Goal: Task Accomplishment & Management: Manage account settings

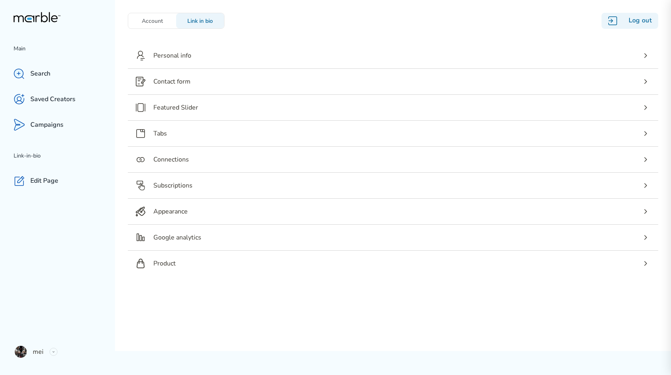
click at [158, 16] on div "Account" at bounding box center [152, 20] width 48 height 15
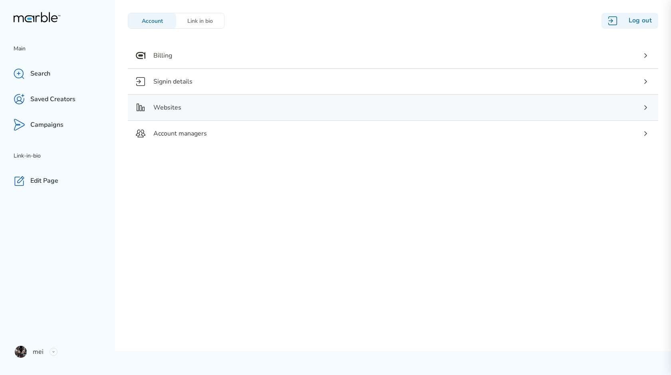
click at [201, 106] on div "Websites" at bounding box center [393, 108] width 530 height 26
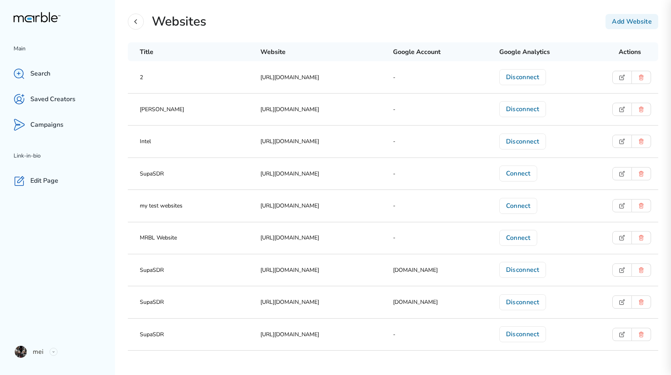
click at [137, 25] on icon at bounding box center [136, 22] width 10 height 10
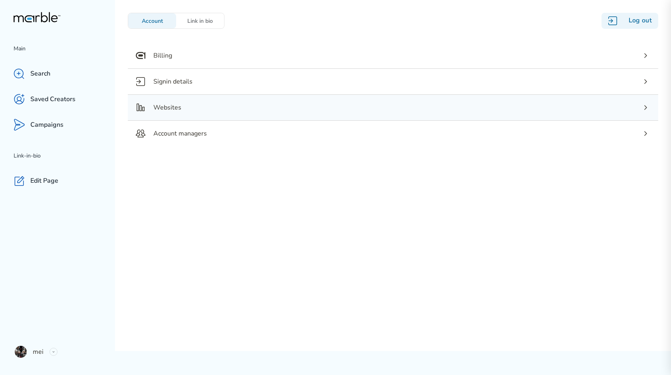
click at [211, 107] on div "Websites" at bounding box center [393, 108] width 530 height 26
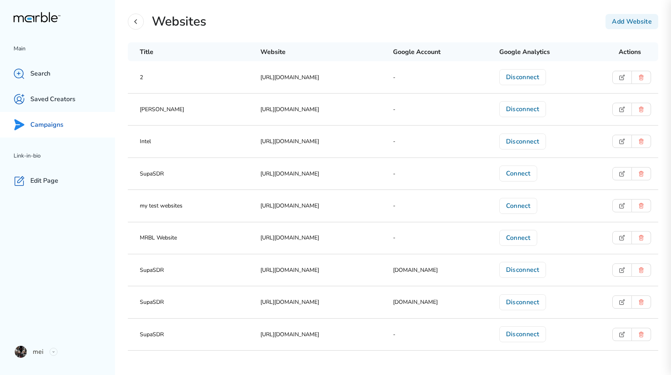
click at [71, 125] on div "Campaigns" at bounding box center [57, 125] width 115 height 26
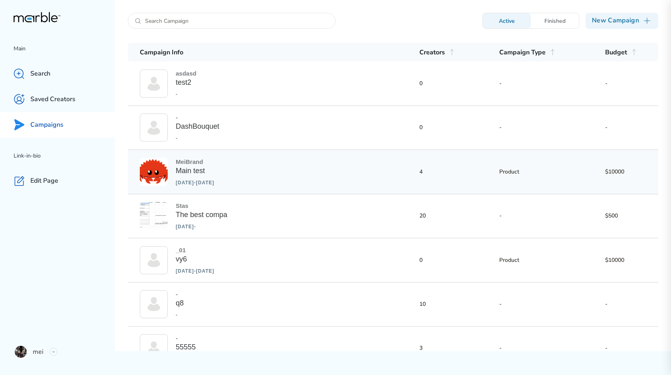
click at [249, 175] on div "MeiBrand Main test [DATE] - [DATE] 4 Product $10000" at bounding box center [393, 172] width 530 height 44
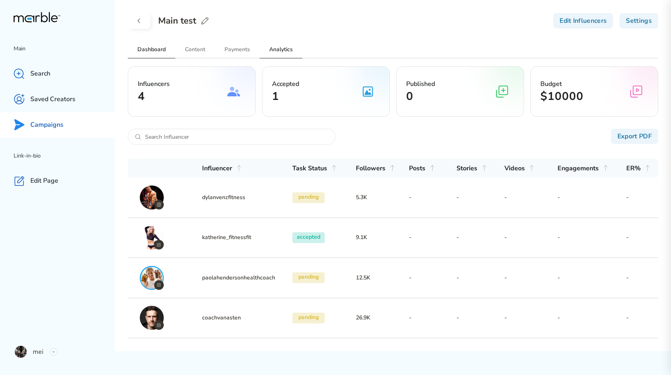
click at [282, 56] on h2 "Analytics" at bounding box center [281, 49] width 43 height 17
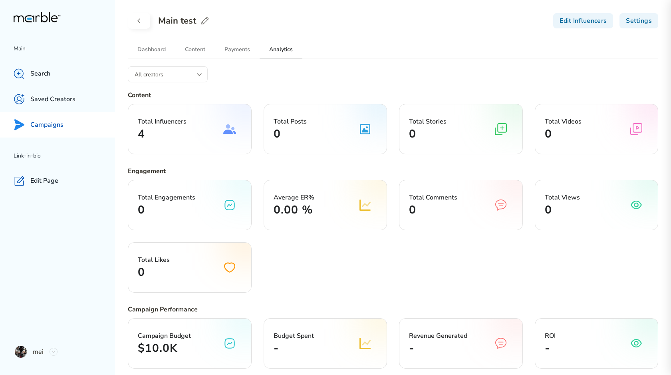
scroll to position [260, 0]
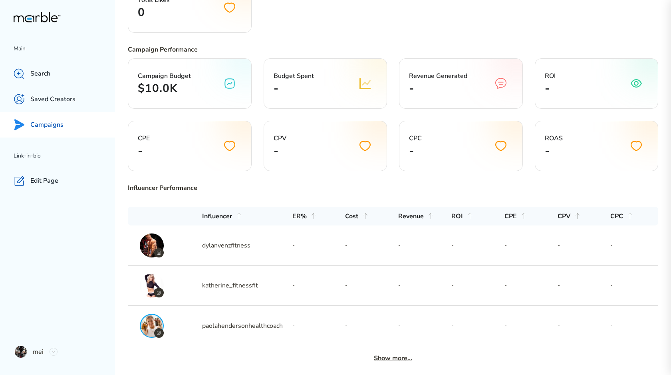
click at [396, 354] on h3 "Show more..." at bounding box center [393, 358] width 38 height 10
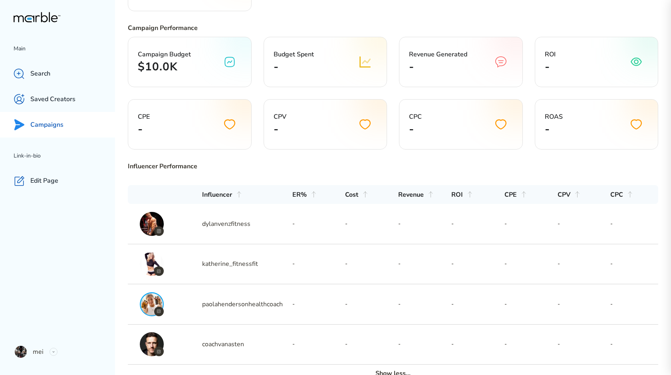
scroll to position [296, 0]
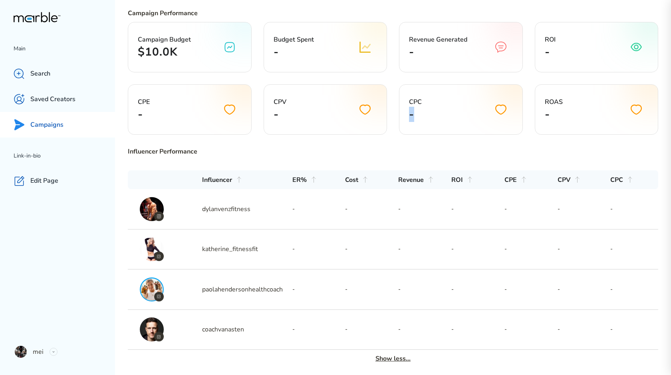
drag, startPoint x: 409, startPoint y: 113, endPoint x: 426, endPoint y: 114, distance: 16.8
click at [426, 114] on div "CPC -" at bounding box center [461, 109] width 124 height 50
drag, startPoint x: 420, startPoint y: 114, endPoint x: 408, endPoint y: 110, distance: 13.3
click at [408, 110] on div "CPC -" at bounding box center [461, 109] width 124 height 50
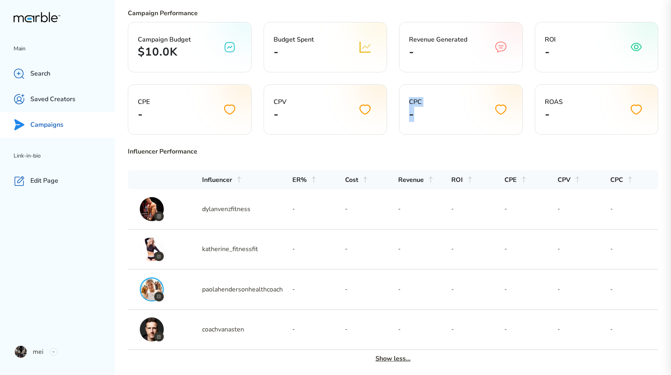
drag, startPoint x: 409, startPoint y: 102, endPoint x: 426, endPoint y: 112, distance: 19.5
click at [426, 112] on div "CPC -" at bounding box center [461, 109] width 124 height 50
